Goal: Transaction & Acquisition: Book appointment/travel/reservation

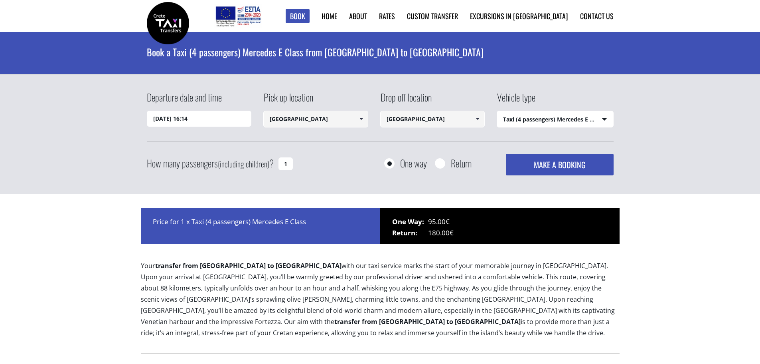
select select "540"
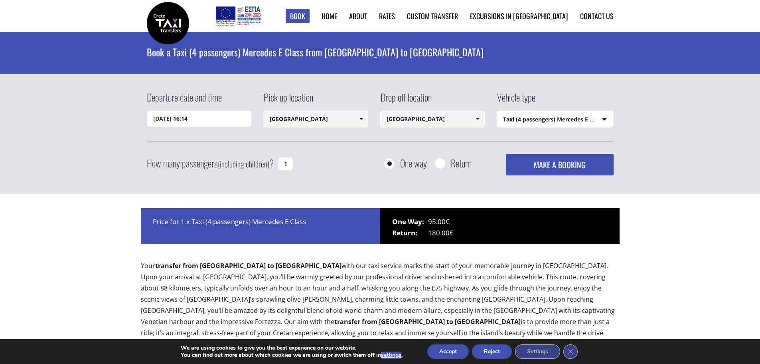
click at [230, 118] on input "13/08/2025 16:14" at bounding box center [199, 119] width 105 height 16
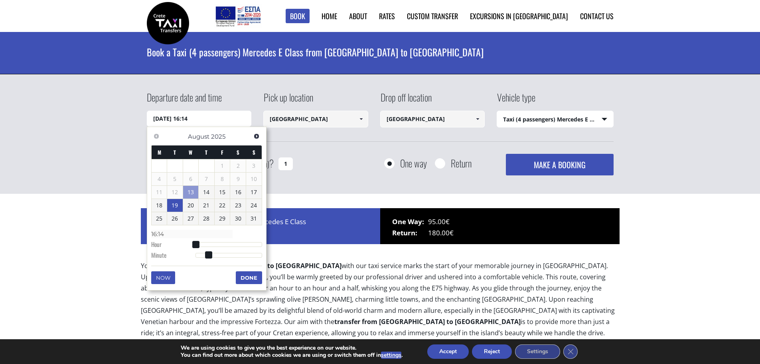
click at [172, 208] on link "19" at bounding box center [175, 205] width 16 height 13
type input "19/08/2025 01:00"
type input "01:00"
type input "19/08/2025 02:00"
type input "02:00"
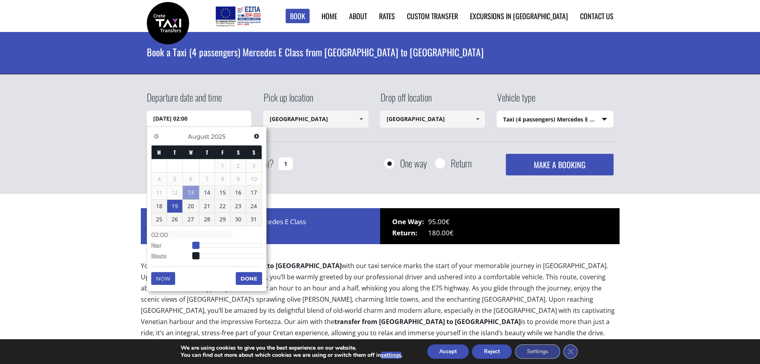
type input "19/08/2025 03:00"
type input "03:00"
type input "19/08/2025 04:00"
type input "04:00"
type input "19/08/2025 05:00"
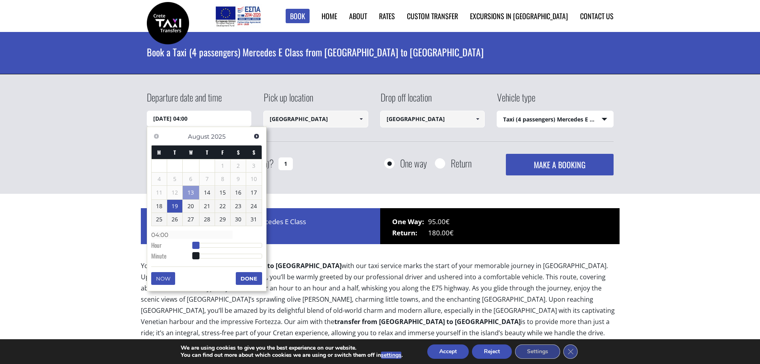
type input "05:00"
type input "19/08/2025 06:00"
type input "06:00"
type input "19/08/2025 07:00"
type input "07:00"
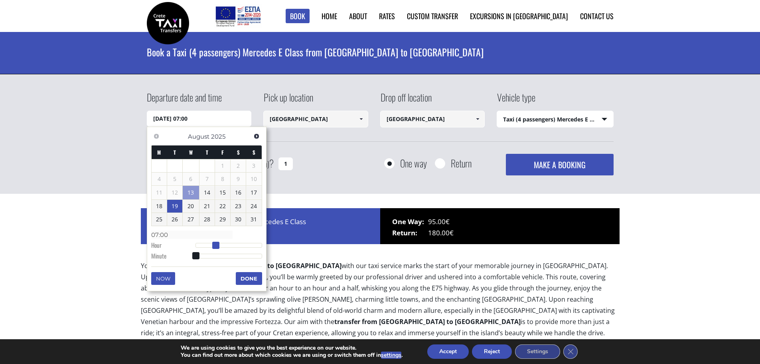
type input "19/08/2025 08:00"
type input "08:00"
type input "19/08/2025 09:00"
type input "09:00"
type input "19/08/2025 10:00"
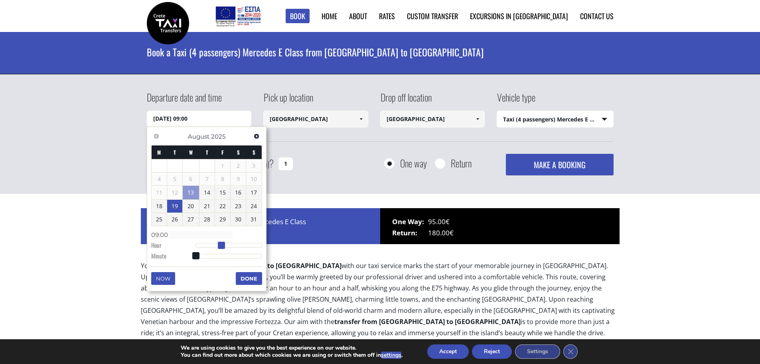
type input "10:00"
type input "19/08/2025 11:00"
type input "11:00"
type input "19/08/2025 12:00"
type input "12:00"
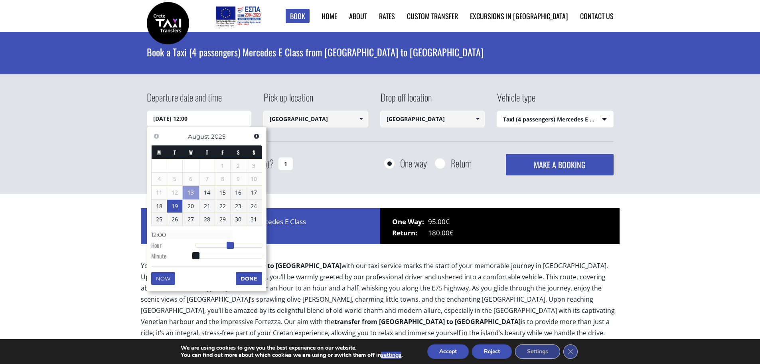
type input "19/08/2025 13:00"
type input "13:00"
type input "19/08/2025 14:00"
type input "14:00"
drag, startPoint x: 194, startPoint y: 247, endPoint x: 233, endPoint y: 246, distance: 39.1
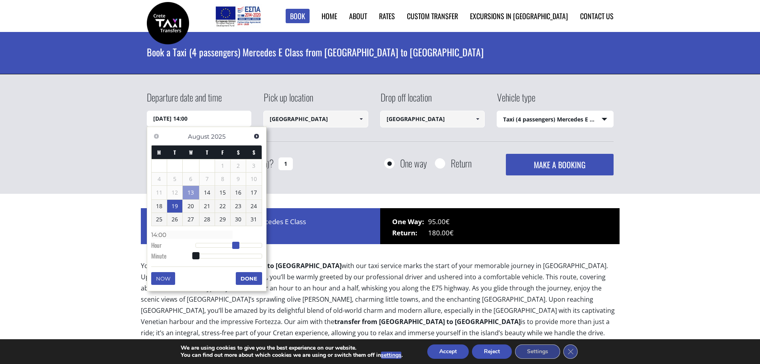
click at [233, 246] on span at bounding box center [235, 244] width 7 height 7
click at [322, 196] on div "Departure date and time 19/08/2025 14:00 Pick up location Heraklion airport Sel…" at bounding box center [380, 141] width 760 height 134
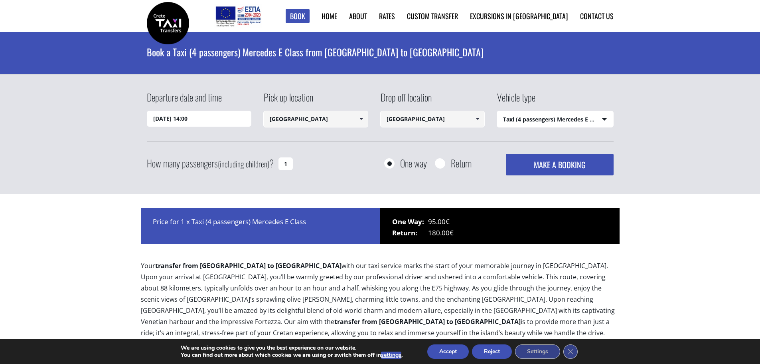
click at [516, 121] on select "Select vehicle type Taxi (4 passengers) Mercedes E Class Mini Van (7 passengers…" at bounding box center [555, 119] width 116 height 17
click at [497, 111] on select "Select vehicle type Taxi (4 passengers) Mercedes E Class Mini Van (7 passengers…" at bounding box center [555, 119] width 116 height 17
click at [443, 164] on input "Return" at bounding box center [440, 164] width 10 height 10
radio input "true"
type input "[GEOGRAPHIC_DATA]"
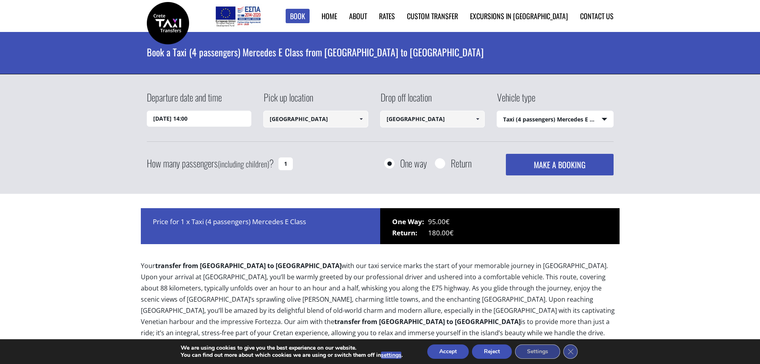
type input "[GEOGRAPHIC_DATA]"
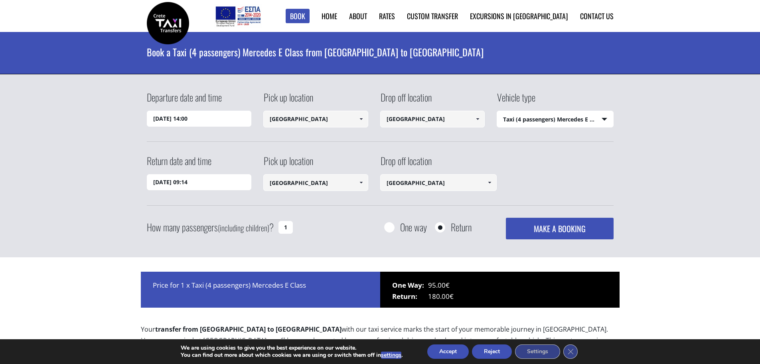
click at [190, 183] on input "14/08/2025 09:14" at bounding box center [199, 182] width 105 height 16
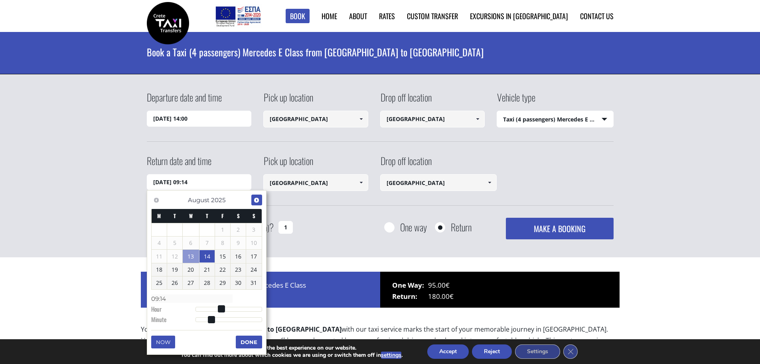
click at [256, 197] on span "Next" at bounding box center [256, 200] width 6 height 6
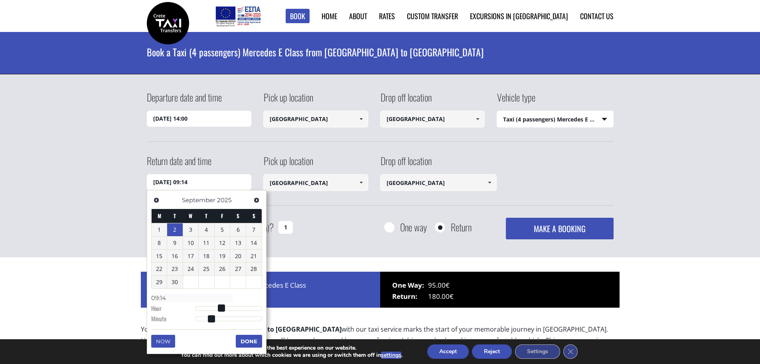
click at [176, 233] on link "2" at bounding box center [175, 229] width 16 height 13
type input "02/09/2025 08:14"
type input "08:14"
type input "02/09/2025 07:14"
type input "07:14"
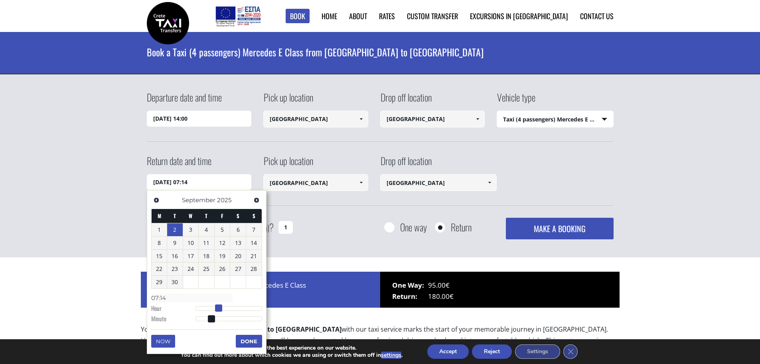
type input "02/09/2025 06:14"
type input "06:14"
type input "02/09/2025 05:14"
type input "05:14"
type input "02/09/2025 04:14"
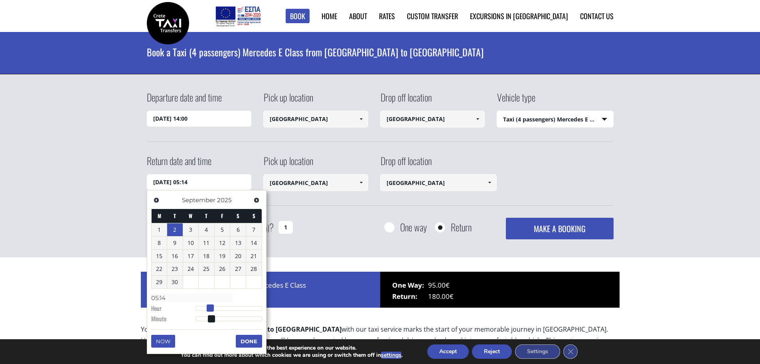
type input "04:14"
type input "02/09/2025 03:14"
type input "03:14"
type input "02/09/2025 04:14"
type input "04:14"
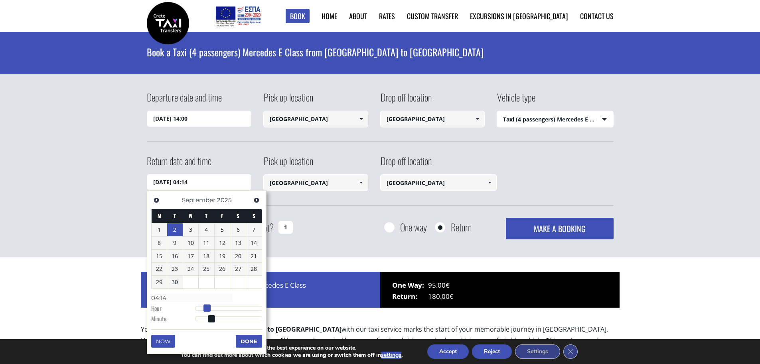
drag, startPoint x: 220, startPoint y: 308, endPoint x: 206, endPoint y: 308, distance: 13.2
click at [206, 308] on span at bounding box center [207, 307] width 7 height 7
type input "02/09/2025 04:13"
type input "04:13"
type input "02/09/2025 04:12"
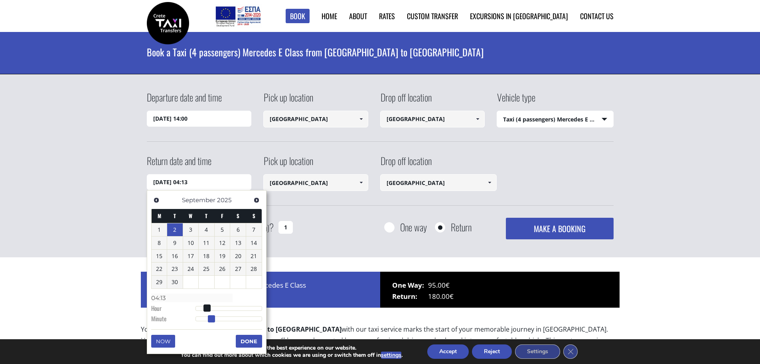
type input "04:12"
type input "02/09/2025 04:10"
type input "04:10"
type input "02/09/2025 04:09"
type input "04:09"
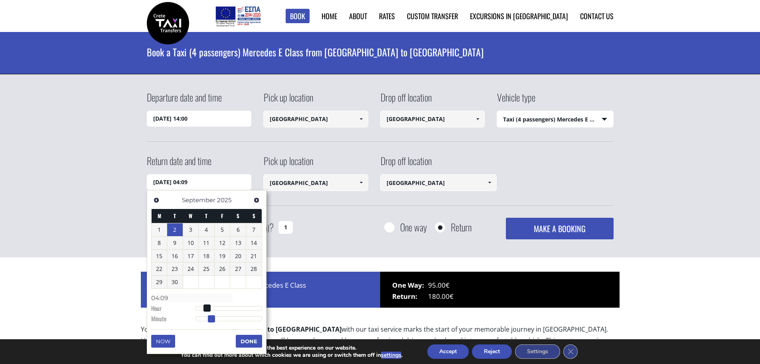
type input "02/09/2025 04:08"
type input "04:08"
type input "02/09/2025 04:07"
type input "04:07"
type input "02/09/2025 04:06"
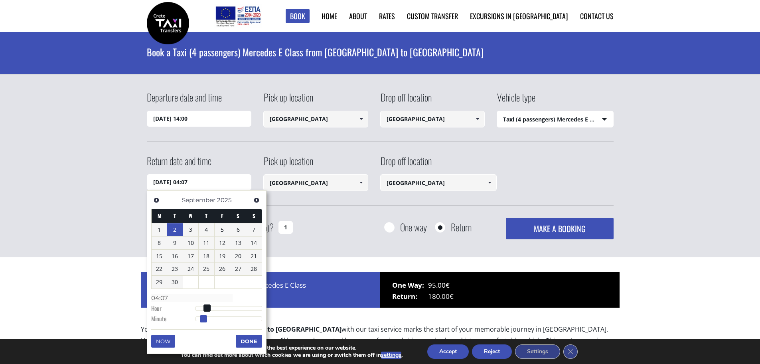
type input "04:06"
type input "02/09/2025 04:05"
type input "04:05"
type input "02/09/2025 04:04"
type input "04:04"
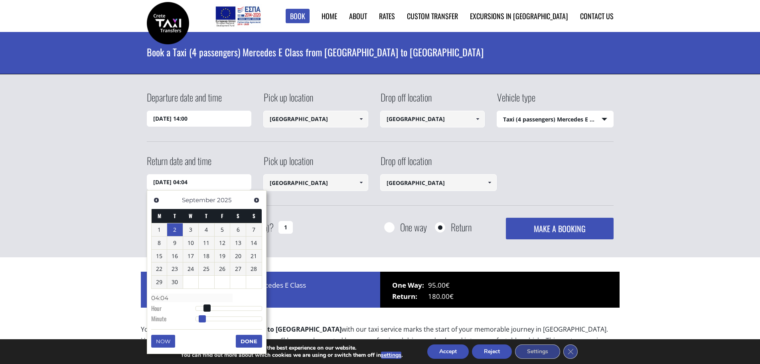
type input "02/09/2025 04:03"
type input "04:03"
type input "02/09/2025 04:02"
type input "04:02"
type input "02/09/2025 04:00"
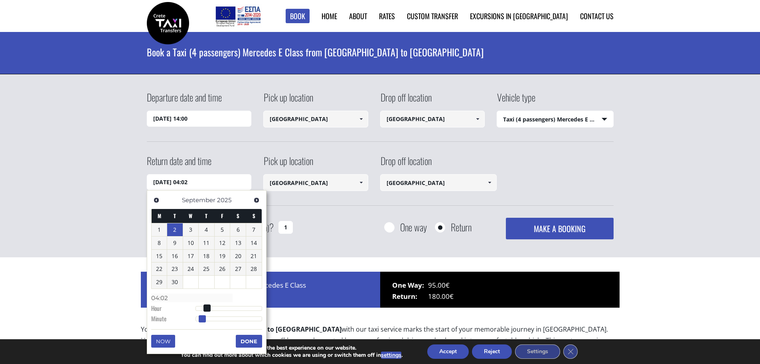
type input "04:00"
drag, startPoint x: 210, startPoint y: 319, endPoint x: 194, endPoint y: 320, distance: 16.4
click at [194, 320] on span at bounding box center [195, 318] width 7 height 7
click at [250, 342] on button "Done" at bounding box center [249, 340] width 26 height 13
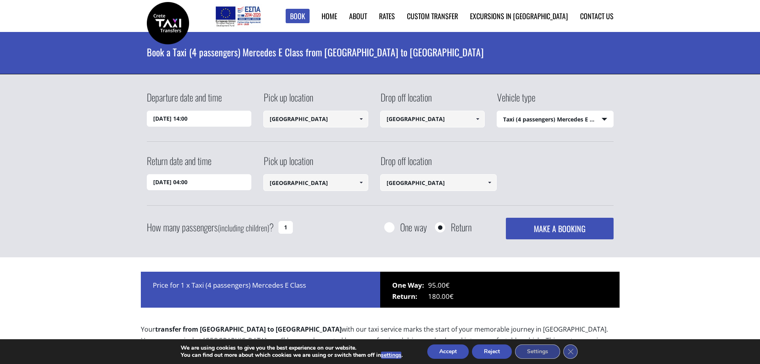
click at [553, 227] on button "MAKE A BOOKING" at bounding box center [559, 229] width 107 height 22
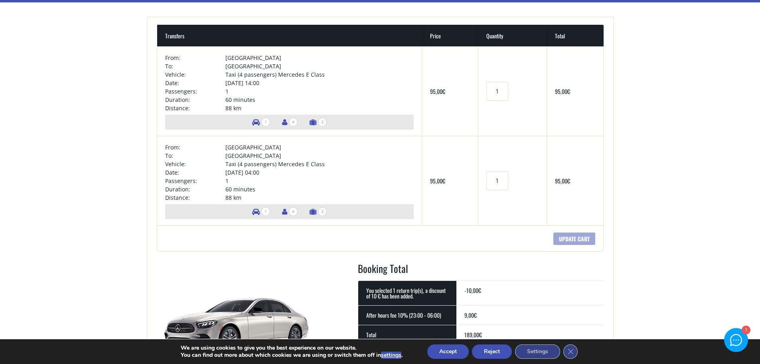
scroll to position [80, 0]
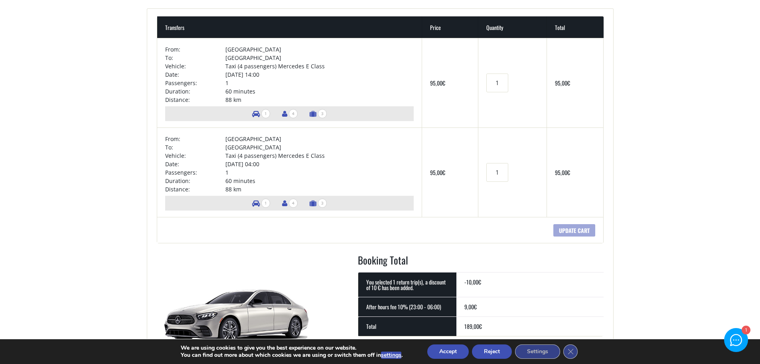
click at [291, 114] on span "4" at bounding box center [293, 113] width 9 height 9
click at [462, 351] on button "Accept" at bounding box center [448, 351] width 42 height 14
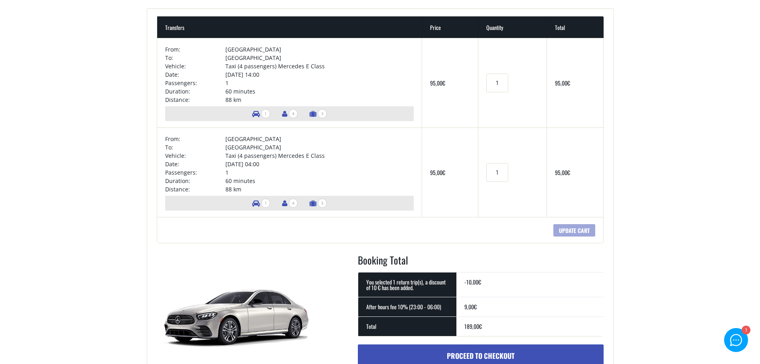
click at [499, 198] on td "Transfers Product quantity 1" at bounding box center [513, 171] width 68 height 89
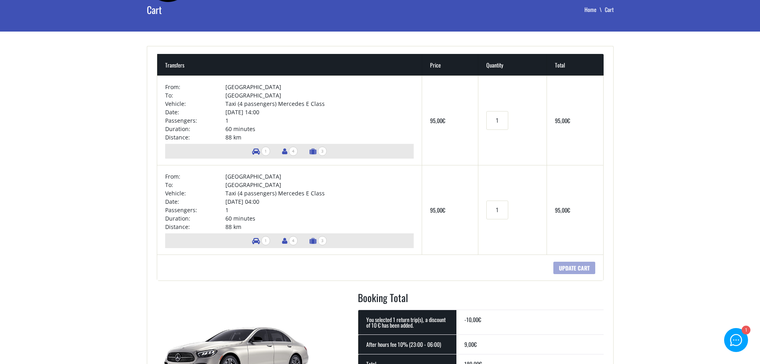
scroll to position [0, 0]
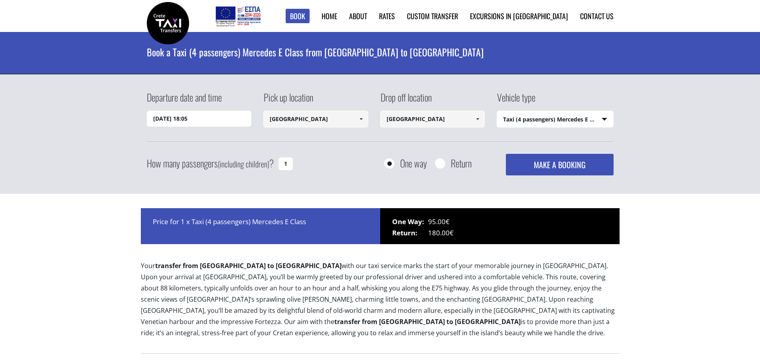
select select "540"
click at [438, 162] on input "Return" at bounding box center [440, 164] width 10 height 10
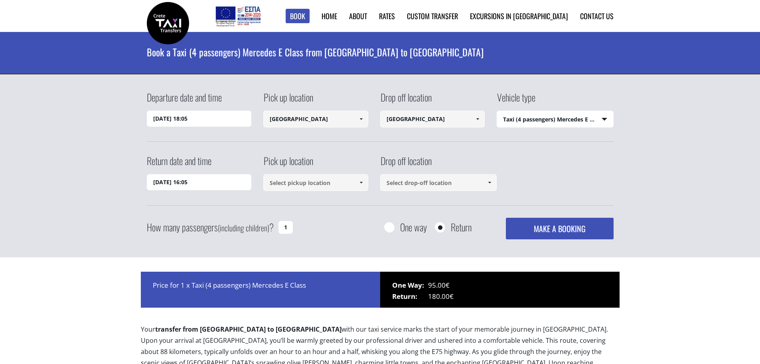
click at [178, 117] on input "13/08/2025 18:05" at bounding box center [199, 119] width 105 height 16
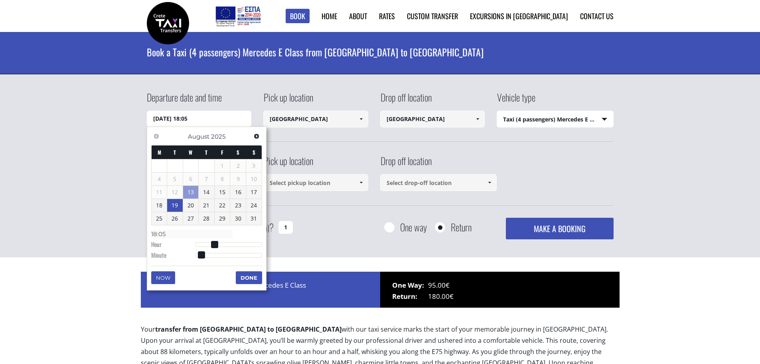
click at [177, 205] on link "19" at bounding box center [175, 205] width 16 height 13
type input "19/08/2025 01:00"
type input "01:00"
type input "19/08/2025 02:00"
type input "02:00"
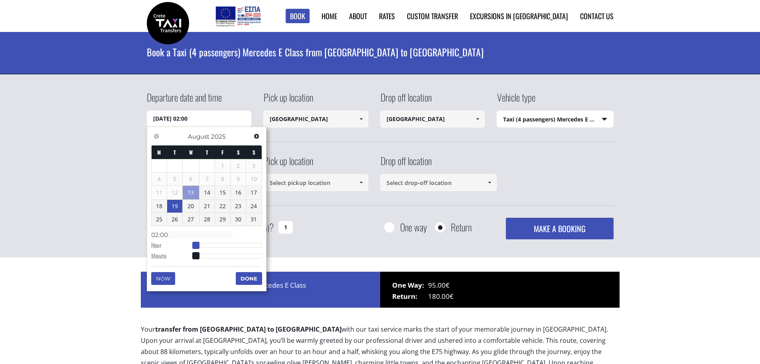
type input "19/08/2025 03:00"
type input "03:00"
type input "19/08/2025 05:00"
type input "05:00"
type input "19/08/2025 06:00"
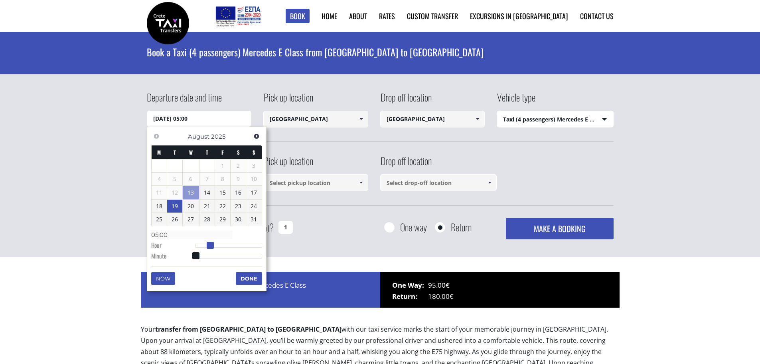
type input "06:00"
type input "19/08/2025 07:00"
type input "07:00"
type input "19/08/2025 08:00"
type input "08:00"
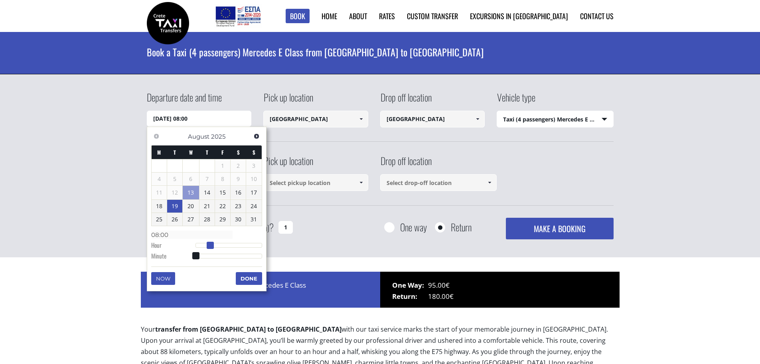
type input "19/08/2025 09:00"
type input "09:00"
type input "19/08/2025 10:00"
type input "10:00"
type input "19/08/2025 11:00"
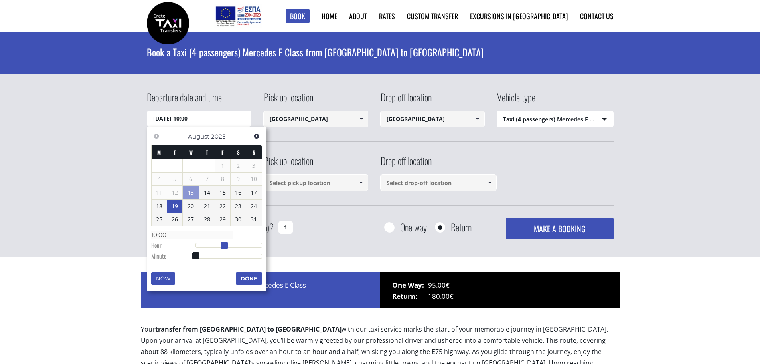
type input "11:00"
type input "19/08/2025 12:00"
type input "12:00"
type input "19/08/2025 13:00"
type input "13:00"
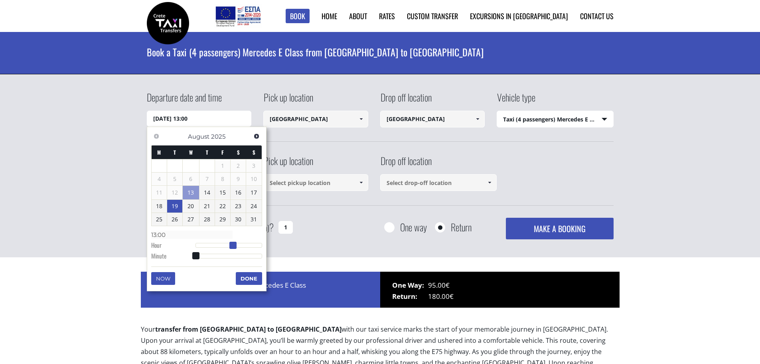
type input "19/08/2025 14:00"
type input "14:00"
drag, startPoint x: 198, startPoint y: 246, endPoint x: 237, endPoint y: 245, distance: 39.5
click at [237, 245] on span at bounding box center [235, 244] width 7 height 7
click at [256, 278] on button "Done" at bounding box center [249, 278] width 26 height 13
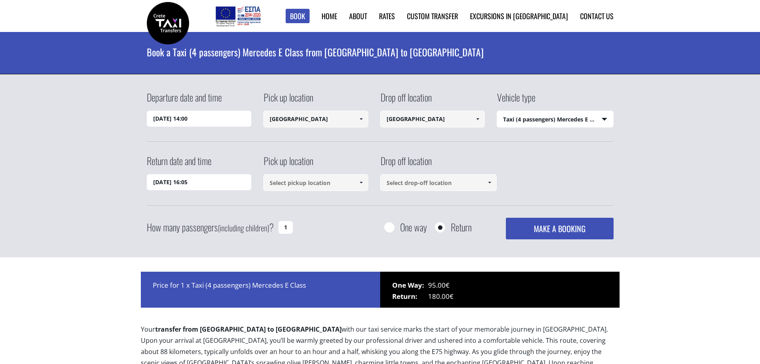
click at [218, 184] on input "14/08/2025 16:05" at bounding box center [199, 182] width 105 height 16
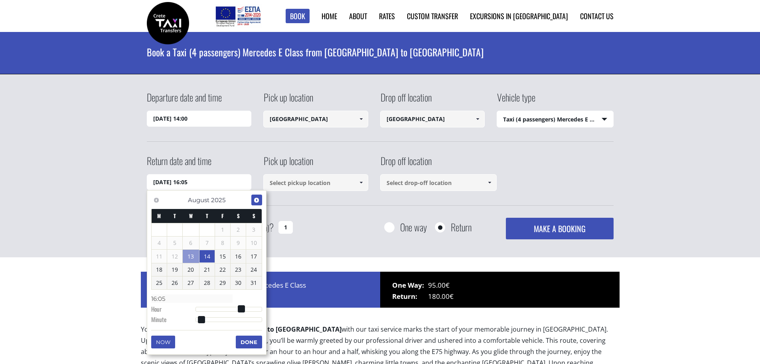
click at [255, 200] on span "Next" at bounding box center [256, 200] width 6 height 6
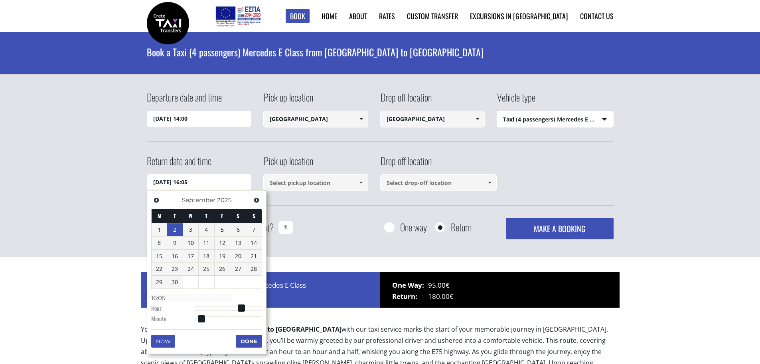
click at [173, 227] on link "2" at bounding box center [175, 229] width 16 height 13
type input "02/09/2025 14:05"
type input "14:05"
type input "02/09/2025 13:05"
type input "13:05"
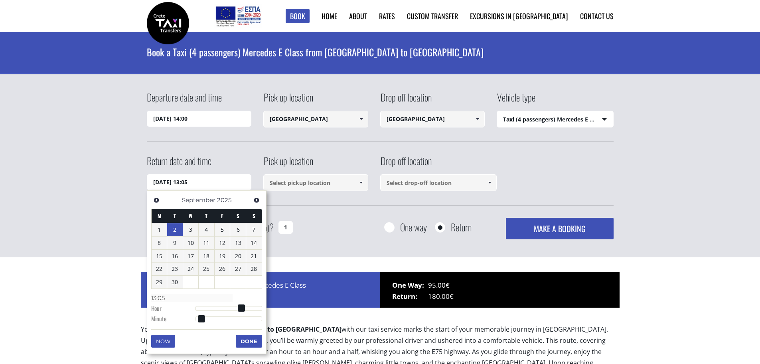
type input "02/09/2025 12:05"
type input "12:05"
type input "02/09/2025 10:05"
type input "10:05"
type input "02/09/2025 09:05"
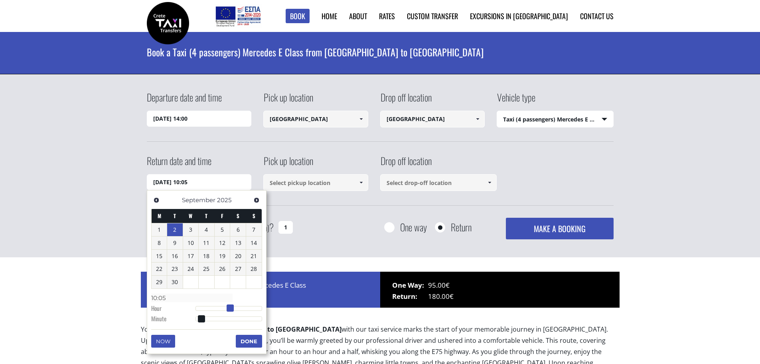
type input "09:05"
type input "02/09/2025 08:05"
type input "08:05"
type input "02/09/2025 07:05"
type input "07:05"
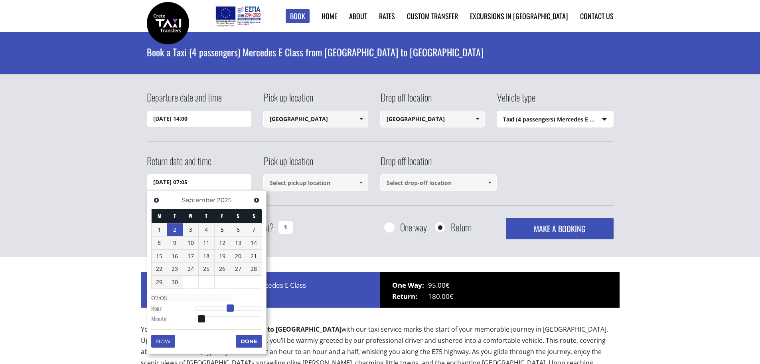
type input "02/09/2025 06:05"
type input "06:05"
type input "02/09/2025 05:05"
type input "05:05"
type input "02/09/2025 03:05"
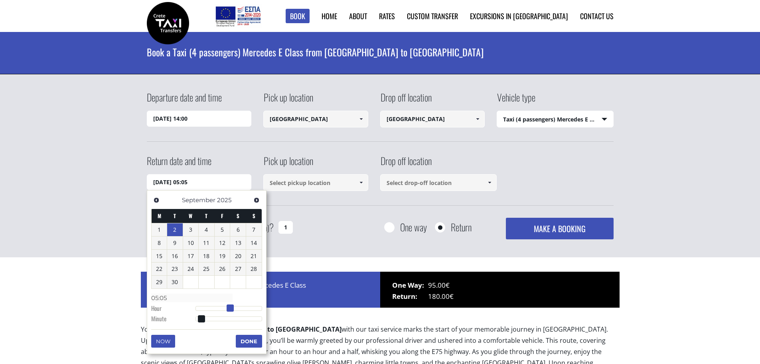
type input "03:05"
type input "02/09/2025 02:05"
type input "02:05"
type input "02/09/2025 01:05"
type input "01:05"
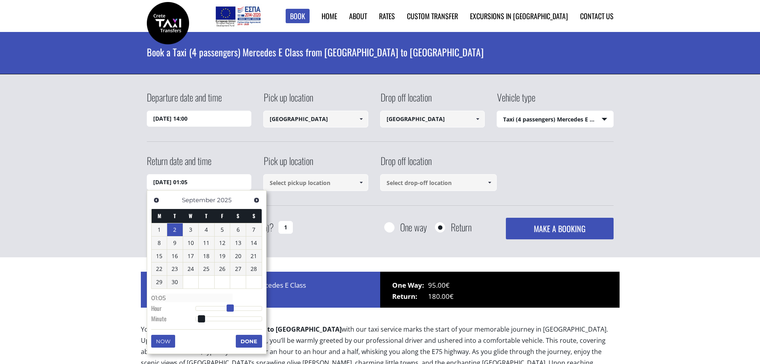
type input "02/09/2025 00:05"
type input "00:05"
type input "02/09/2025 01:05"
type input "01:05"
type input "02/09/2025 02:05"
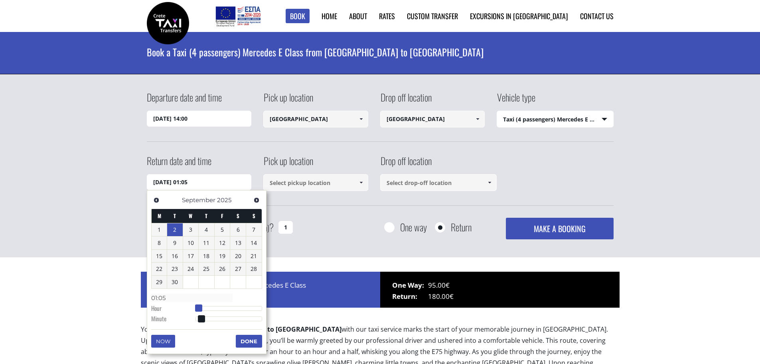
type input "02:05"
type input "02/09/2025 03:05"
type input "03:05"
type input "02/09/2025 04:05"
type input "04:05"
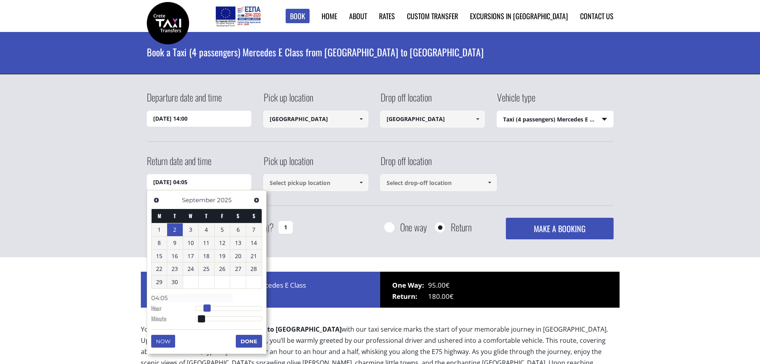
drag, startPoint x: 242, startPoint y: 308, endPoint x: 206, endPoint y: 307, distance: 35.9
click at [206, 307] on span at bounding box center [207, 307] width 7 height 7
type input "02/09/2025 04:06"
type input "04:06"
type input "02/09/2025 04:07"
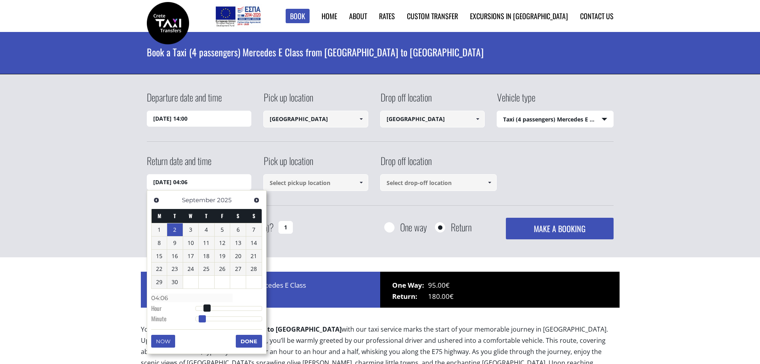
type input "04:07"
type input "02/09/2025 04:08"
type input "04:08"
type input "02/09/2025 04:09"
type input "04:09"
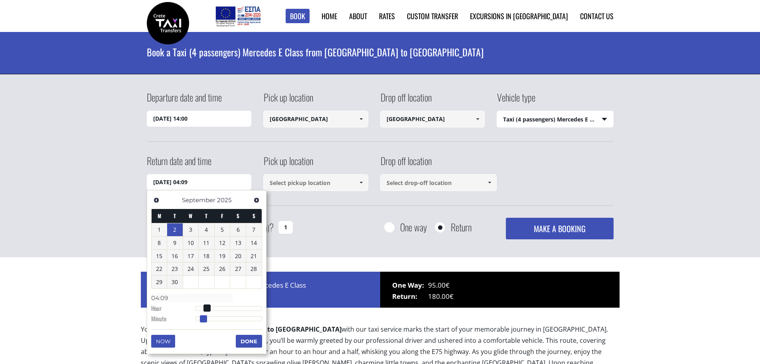
type input "02/09/2025 04:10"
type input "04:10"
type input "02/09/2025 04:11"
type input "04:11"
type input "02/09/2025 04:12"
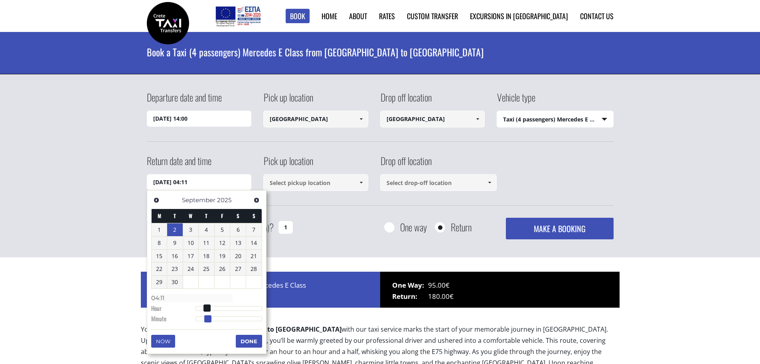
type input "04:12"
type input "02/09/2025 04:13"
type input "04:13"
type input "02/09/2025 04:14"
type input "04:14"
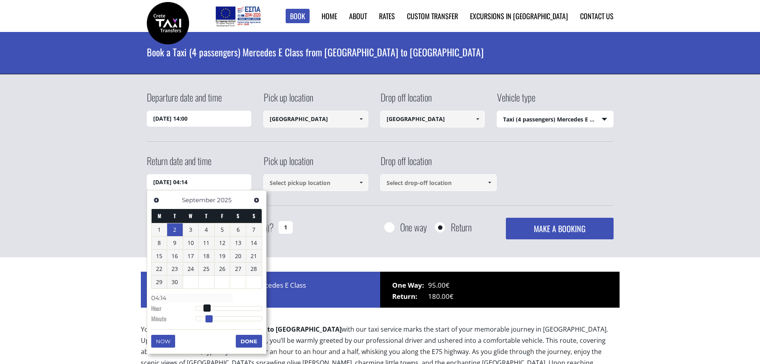
type input "02/09/2025 04:15"
type input "04:15"
type input "02/09/2025 04:16"
type input "04:16"
type input "02/09/2025 04:17"
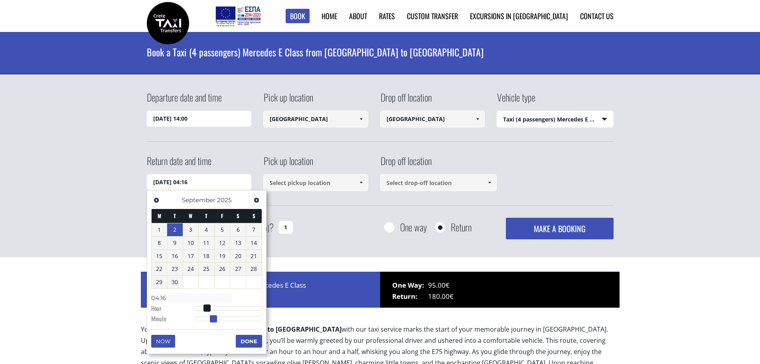
type input "04:17"
type input "02/09/2025 04:18"
type input "04:18"
type input "02/09/2025 04:19"
type input "04:19"
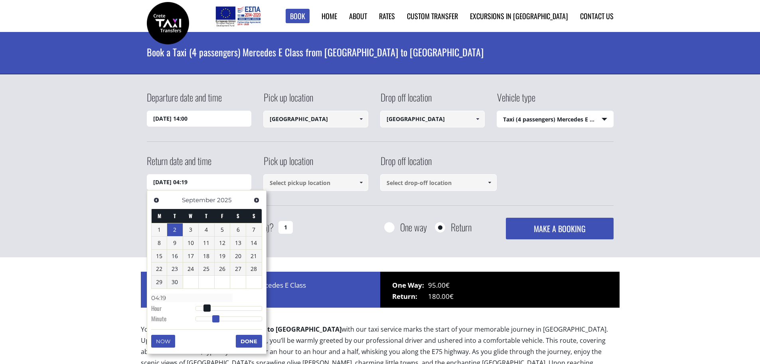
type input "02/09/2025 04:20"
type input "04:20"
type input "02/09/2025 04:21"
type input "04:21"
type input "02/09/2025 04:22"
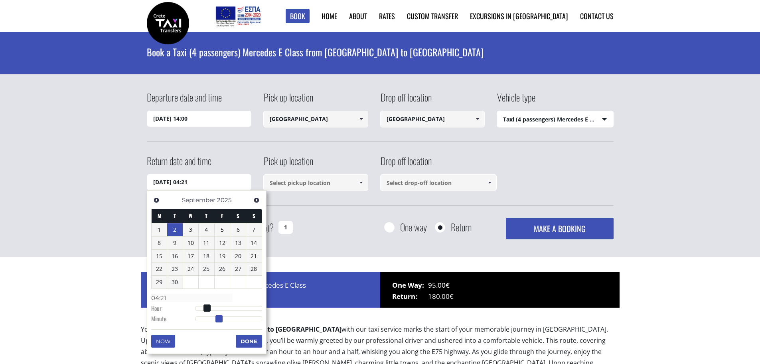
type input "04:22"
type input "02/09/2025 04:23"
type input "04:23"
type input "02/09/2025 04:24"
type input "04:24"
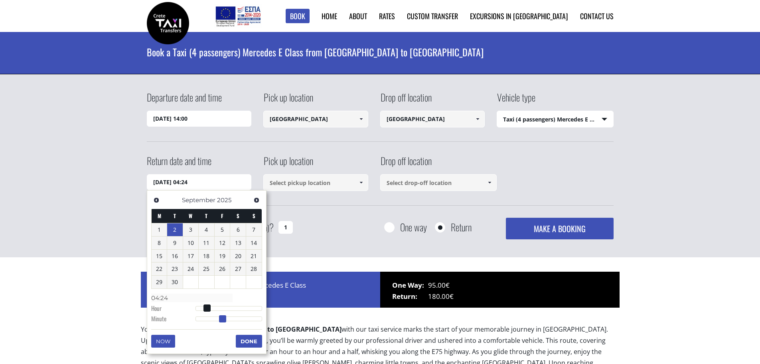
type input "02/09/2025 04:25"
type input "04:25"
type input "02/09/2025 04:26"
type input "04:26"
type input "02/09/2025 04:27"
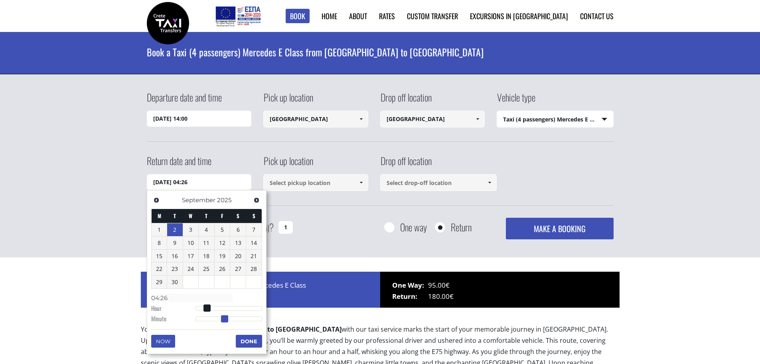
type input "04:27"
type input "02/09/2025 04:28"
type input "04:28"
type input "02/09/2025 04:29"
type input "04:29"
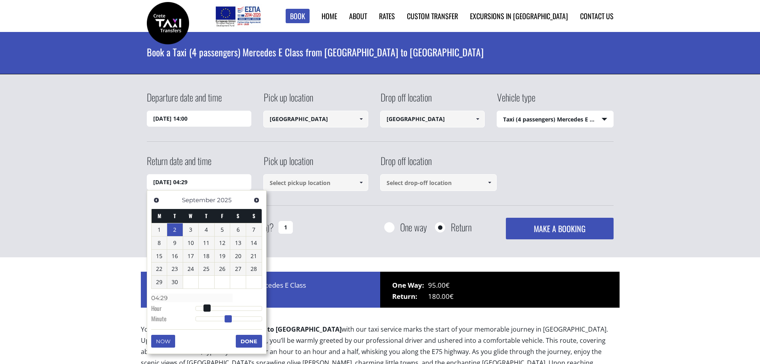
type input "02/09/2025 04:30"
type input "04:30"
drag, startPoint x: 201, startPoint y: 316, endPoint x: 229, endPoint y: 314, distance: 28.0
click at [229, 314] on dl "Time 04:30 Hour Minute Second Millisecond Microsecond Time Zone -1200 -1100 -10…" at bounding box center [206, 308] width 111 height 34
click at [110, 163] on div "Departure date and time 19/08/2025 14:00 Pick up location Heraklion airport Sel…" at bounding box center [380, 165] width 760 height 183
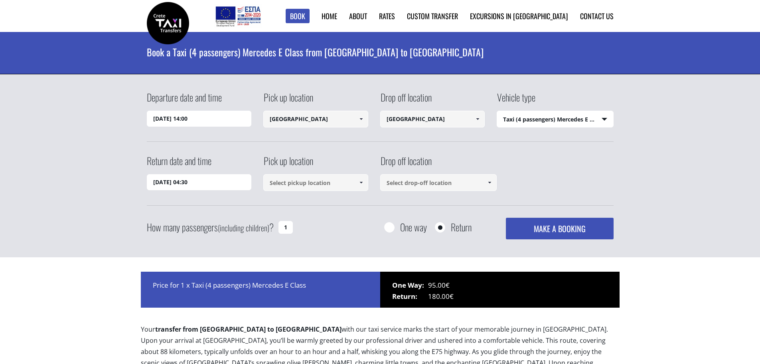
click at [346, 187] on input at bounding box center [315, 182] width 105 height 17
click at [362, 184] on span at bounding box center [361, 182] width 6 height 6
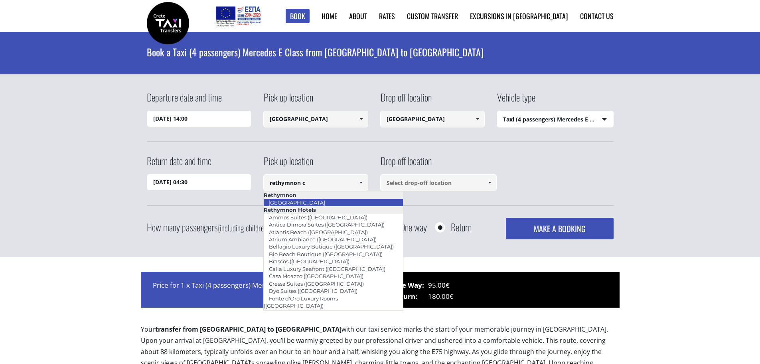
click at [309, 201] on link "[GEOGRAPHIC_DATA]" at bounding box center [296, 202] width 67 height 11
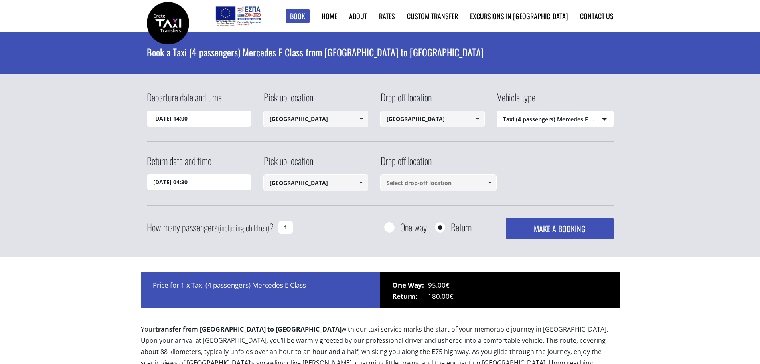
type input "[GEOGRAPHIC_DATA]"
click at [438, 186] on input at bounding box center [438, 182] width 117 height 17
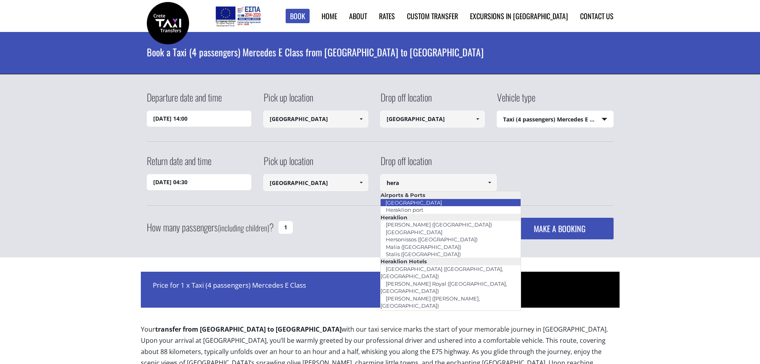
click at [434, 202] on link "[GEOGRAPHIC_DATA]" at bounding box center [413, 202] width 67 height 11
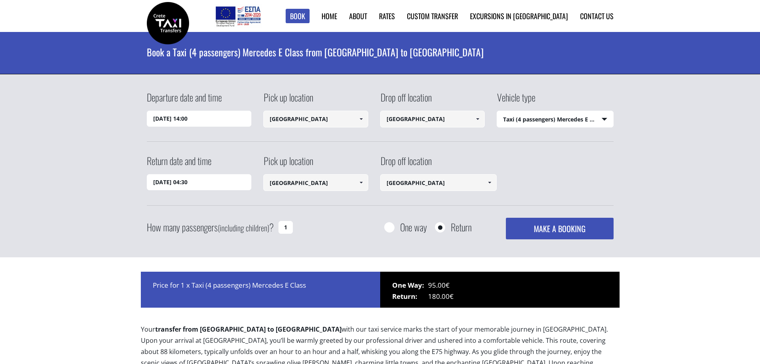
type input "[GEOGRAPHIC_DATA]"
click at [288, 226] on input "1" at bounding box center [286, 227] width 14 height 13
type input "3"
click at [350, 235] on div "How many passengers (including children) ? 3 One way Return MAKE A BOOKING Plea…" at bounding box center [380, 229] width 467 height 22
click at [570, 226] on button "MAKE A BOOKING" at bounding box center [559, 229] width 107 height 22
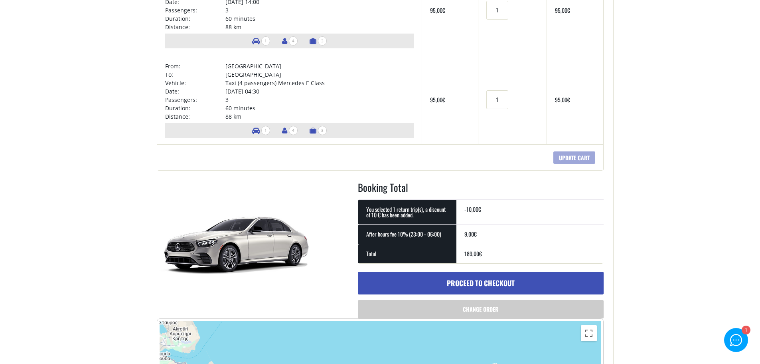
scroll to position [160, 0]
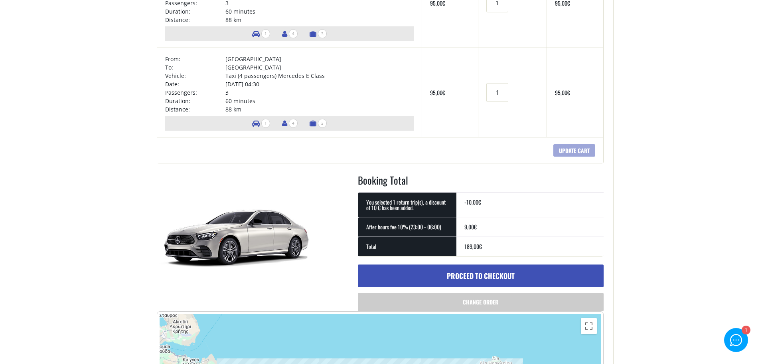
click at [351, 163] on td "Coupon: Apply coupon Update cart" at bounding box center [380, 150] width 447 height 26
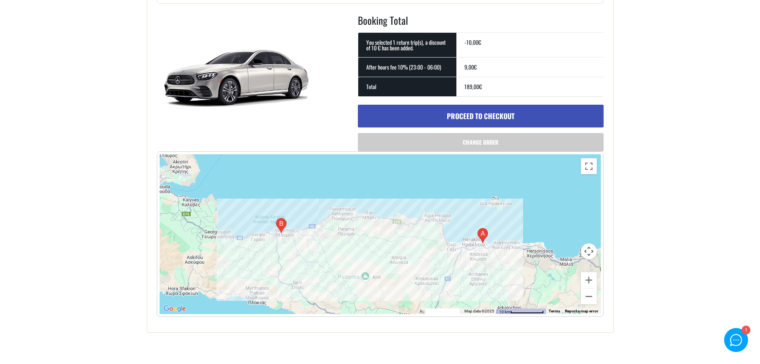
scroll to position [80, 0]
